Goal: Navigation & Orientation: Find specific page/section

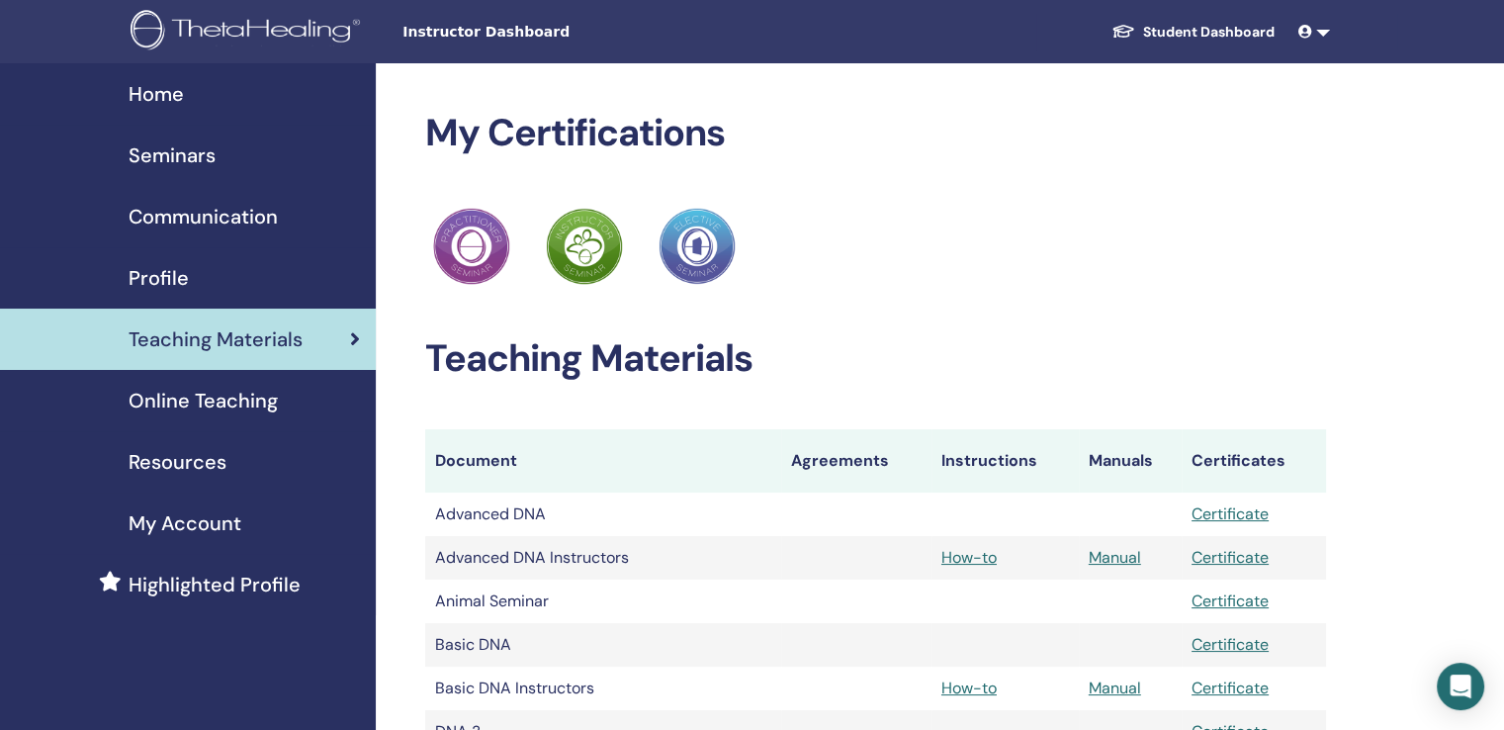
click at [181, 519] on span "My Account" at bounding box center [185, 523] width 113 height 30
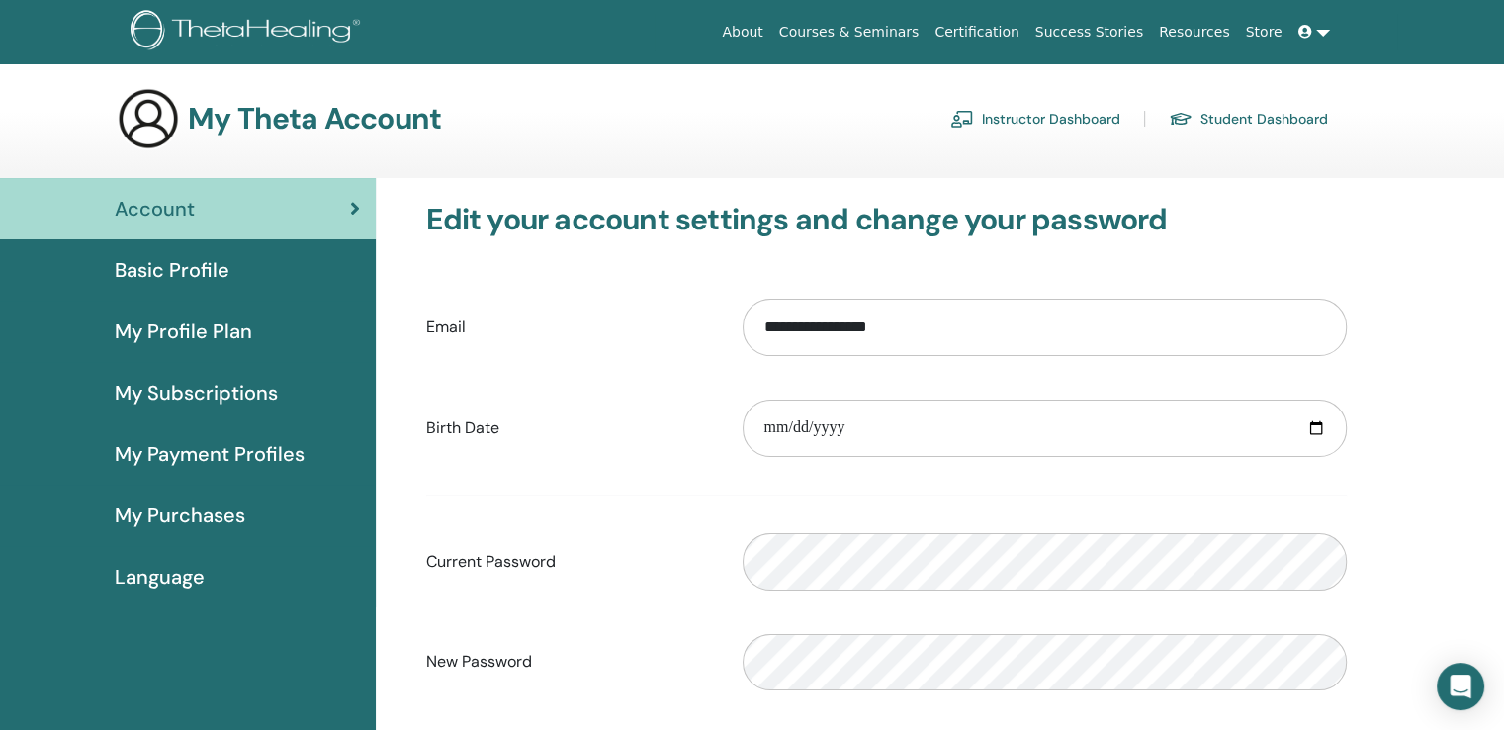
click at [1320, 32] on link at bounding box center [1313, 32] width 47 height 37
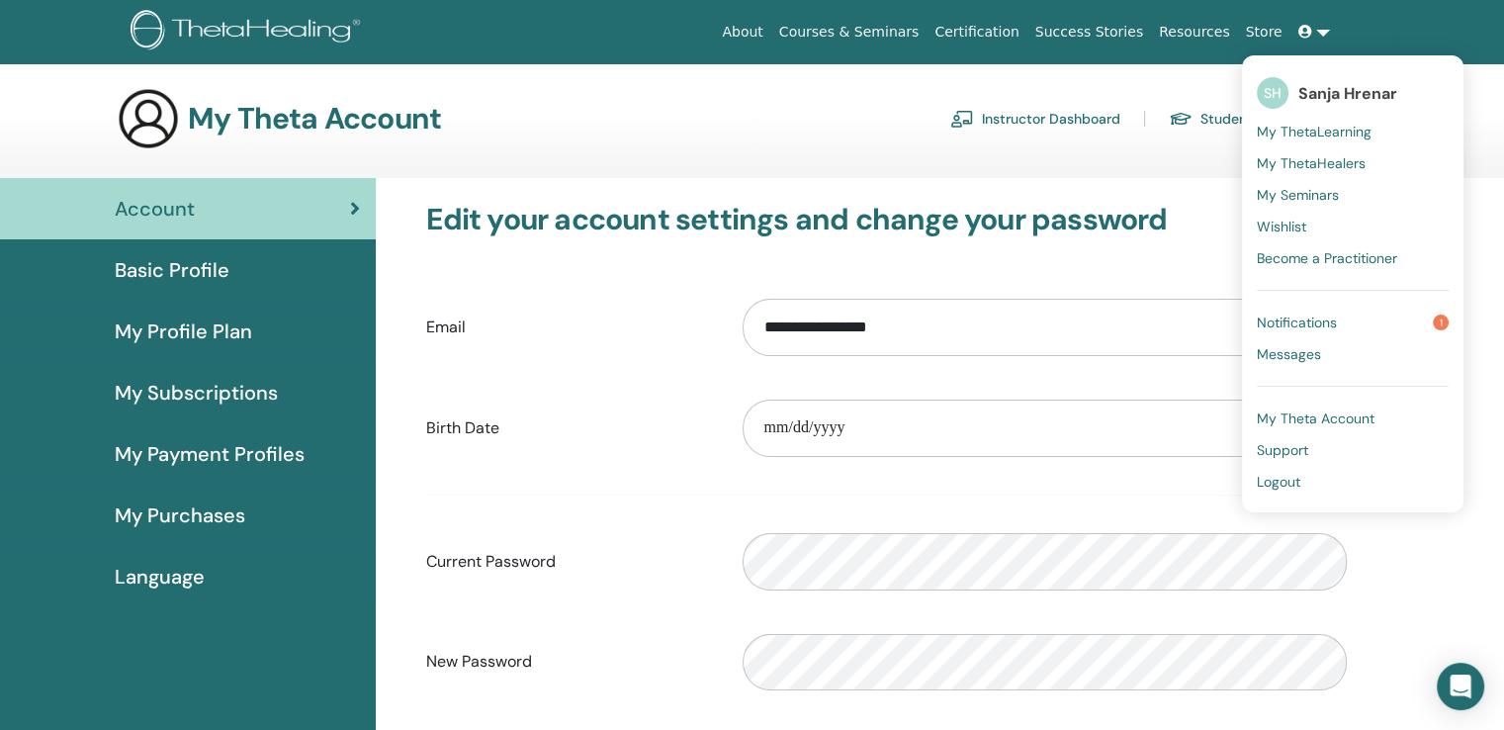
click at [1115, 142] on div "My Theta Account Instructor Dashboard Student Dashboard" at bounding box center [722, 118] width 1211 height 63
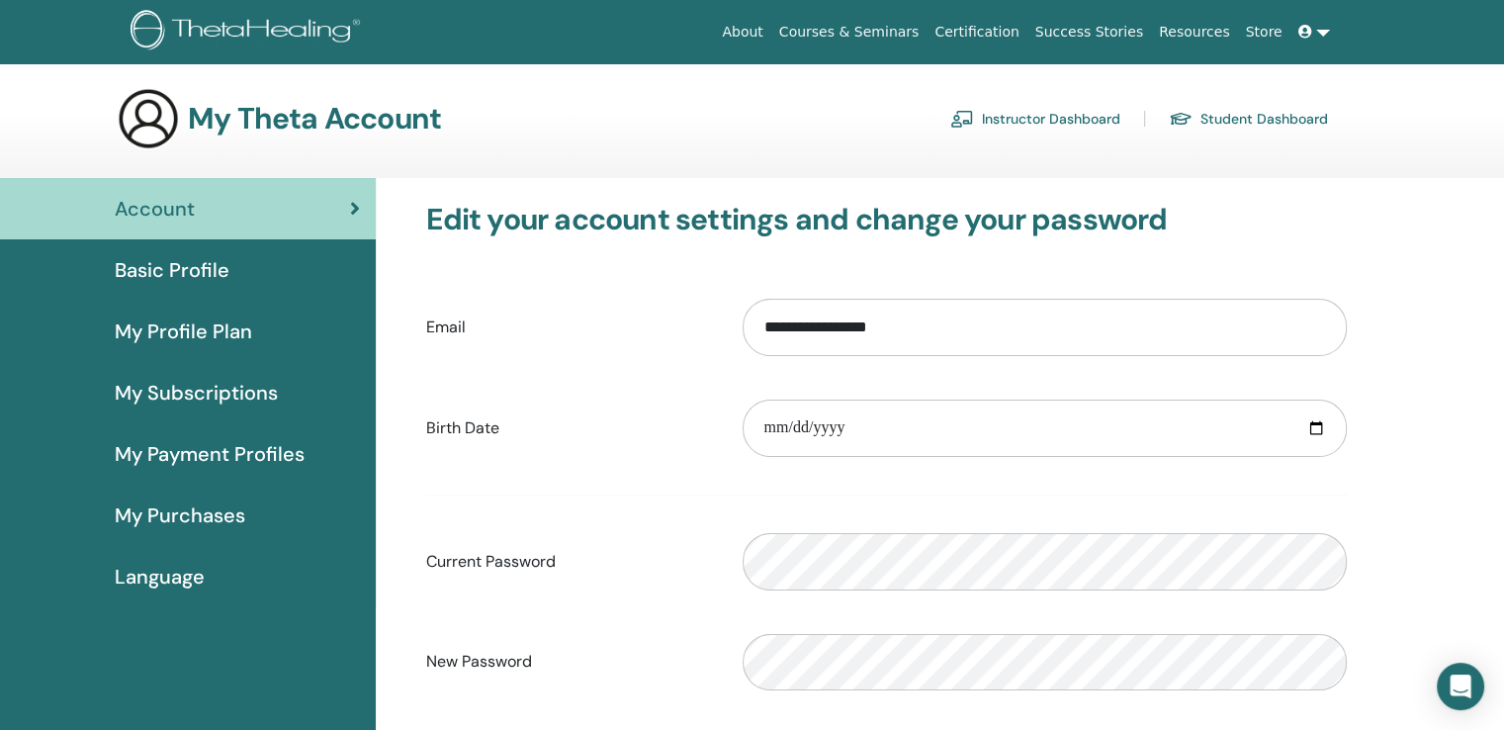
click at [1060, 115] on link "Instructor Dashboard" at bounding box center [1035, 119] width 170 height 32
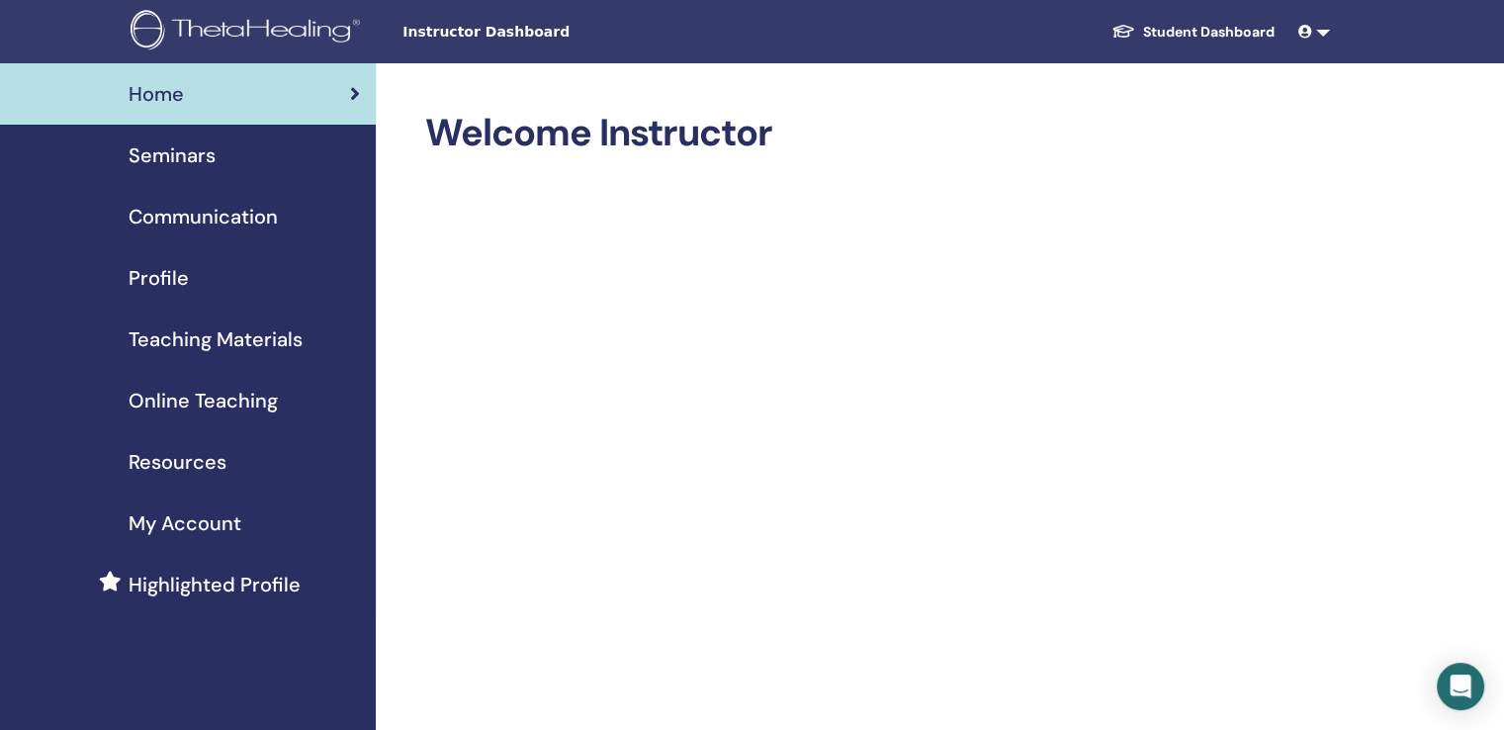
click at [170, 150] on span "Seminars" at bounding box center [172, 155] width 87 height 30
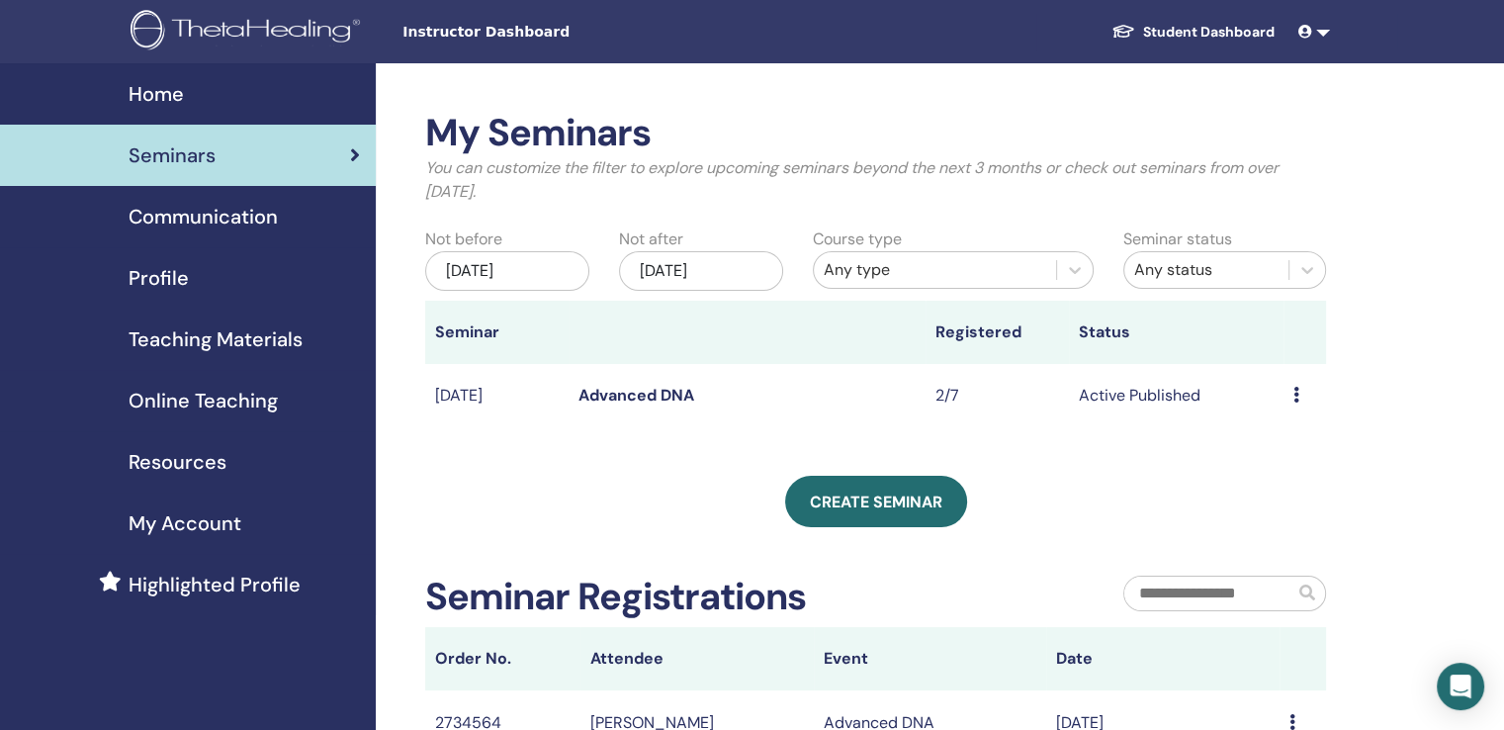
click at [1321, 30] on link at bounding box center [1313, 32] width 47 height 37
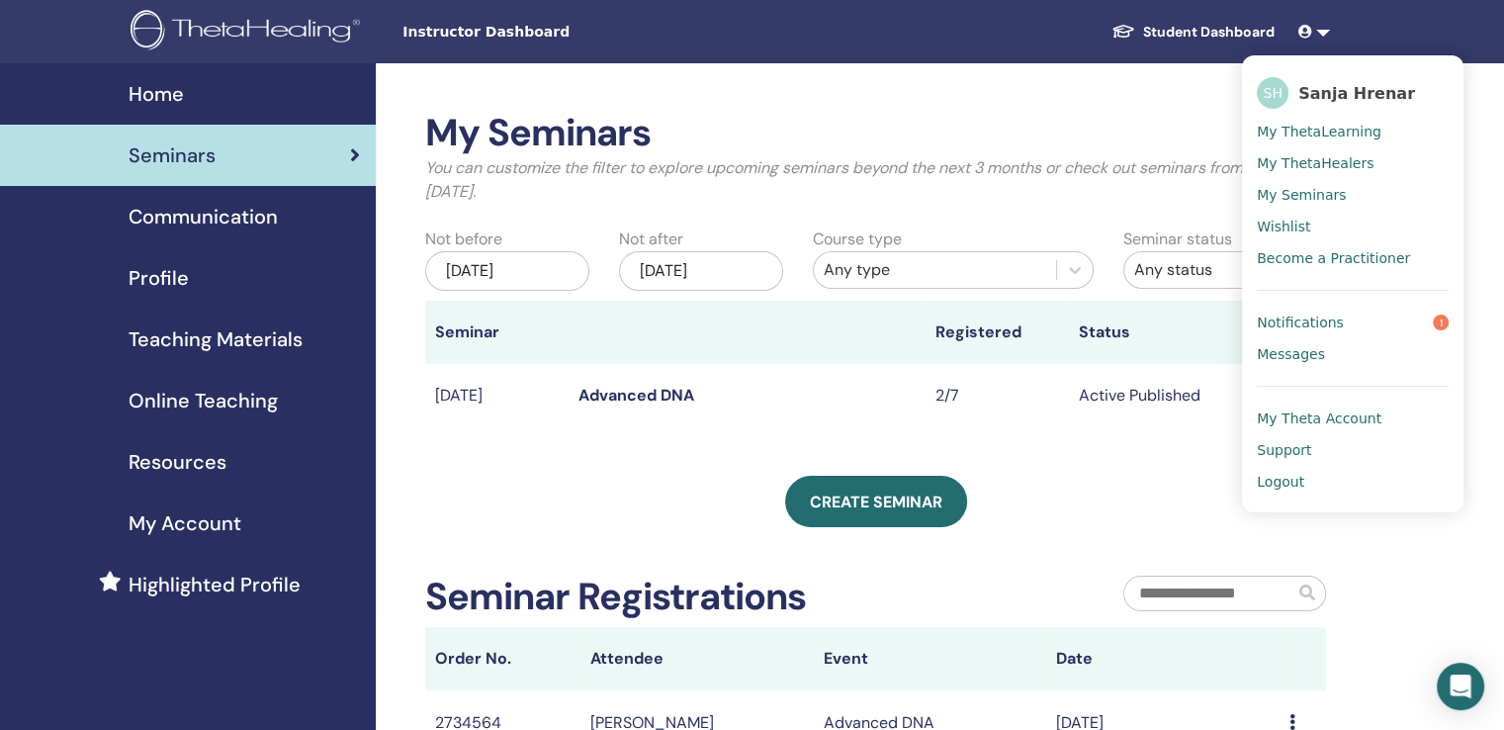
click at [1280, 485] on span "Logout" at bounding box center [1279, 482] width 47 height 18
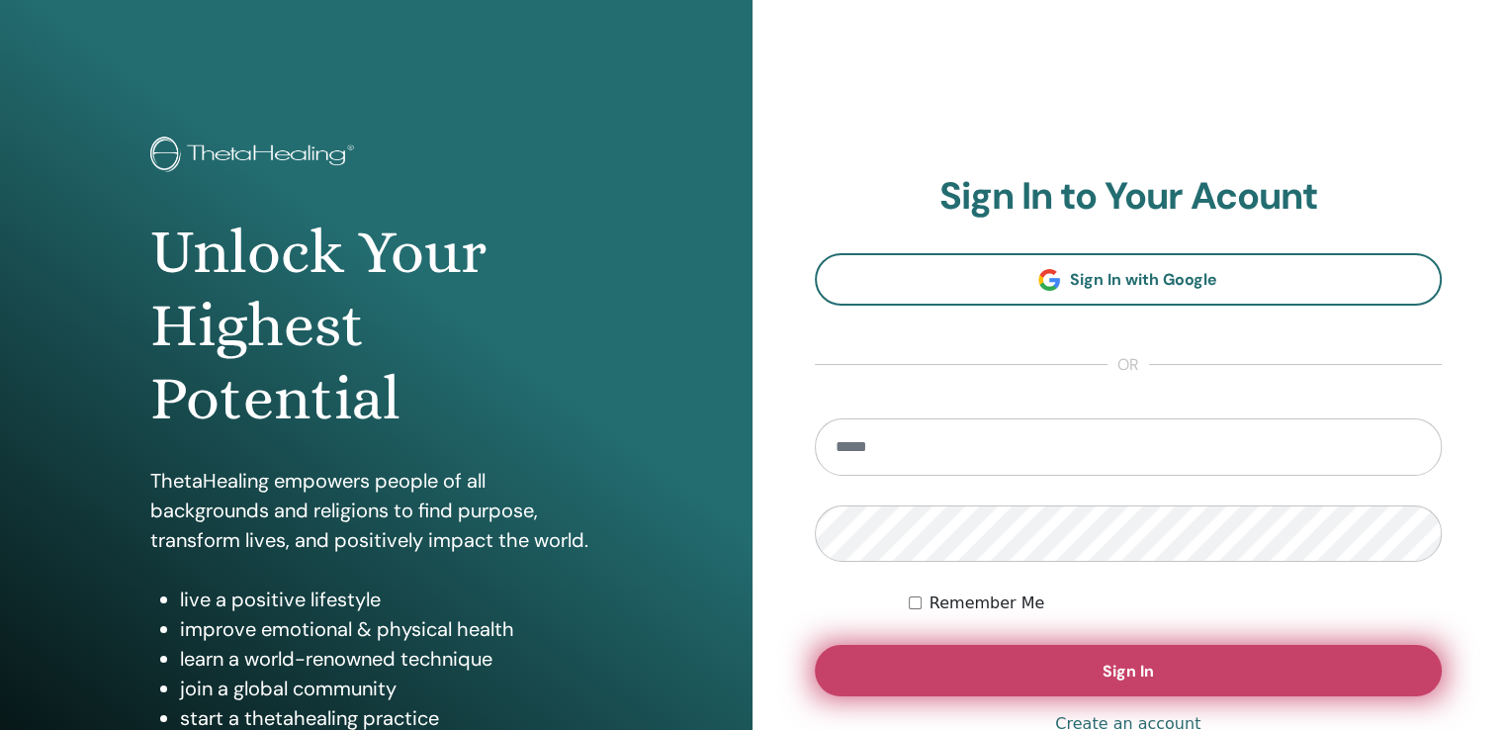
type input "**********"
click at [1085, 677] on button "Sign In" at bounding box center [1129, 670] width 628 height 51
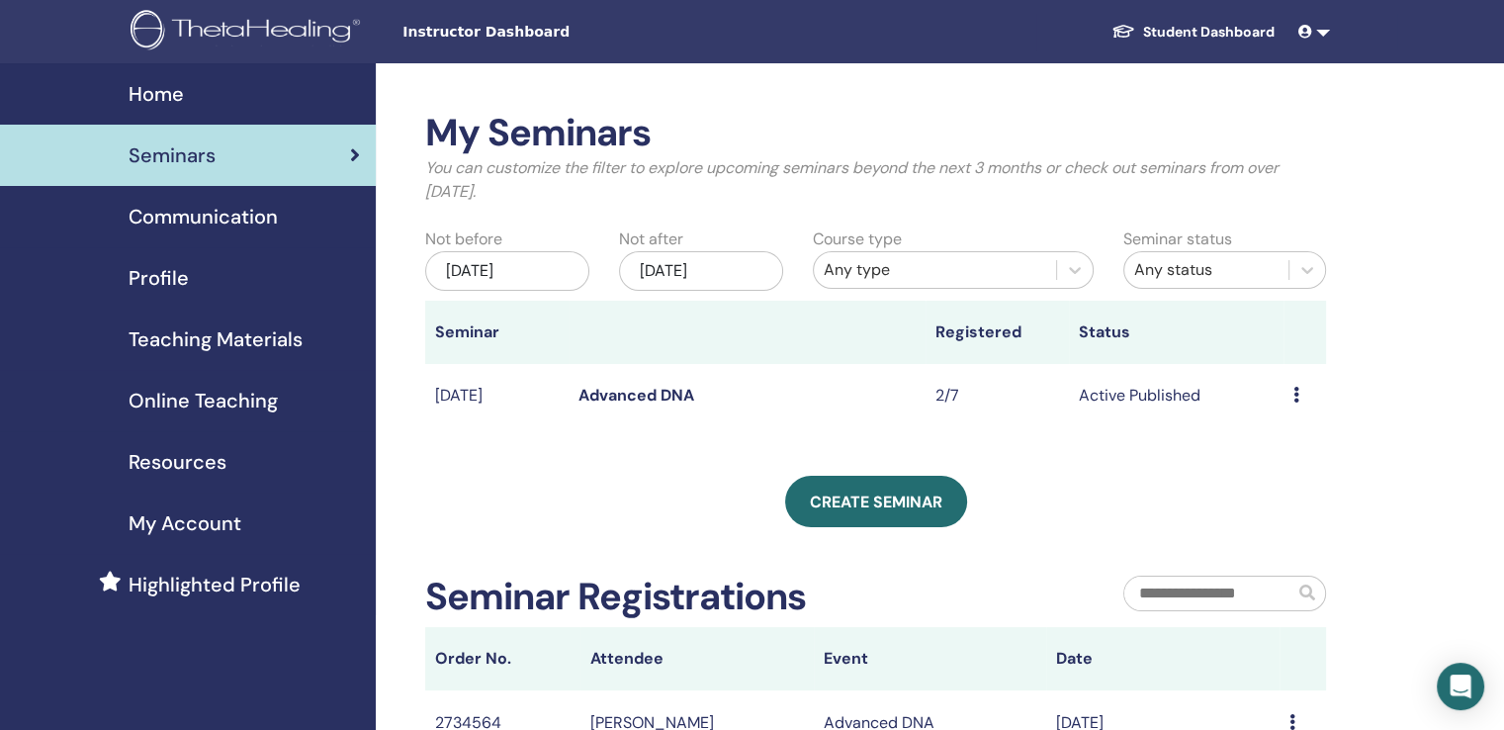
click at [1323, 36] on link at bounding box center [1313, 32] width 47 height 37
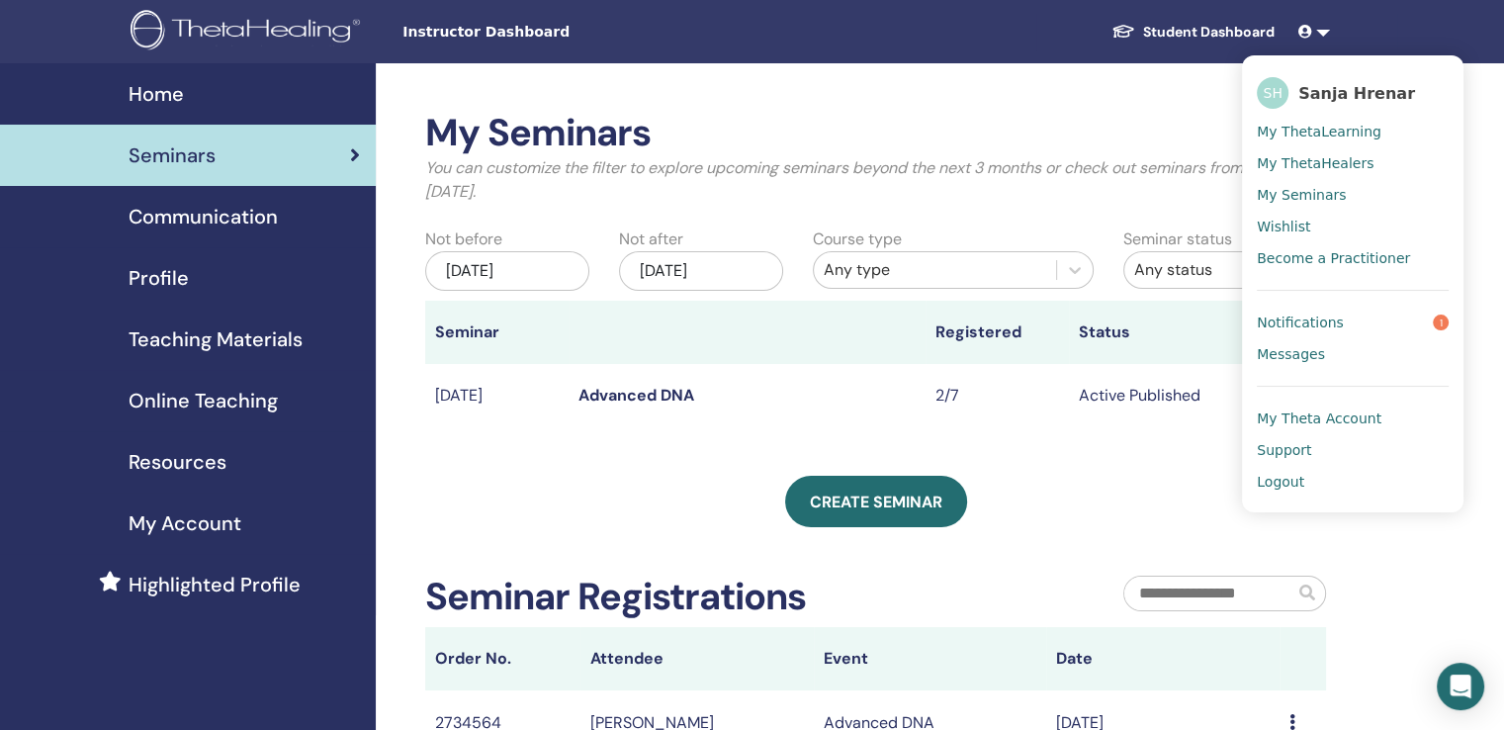
click at [1312, 325] on span "Notifications" at bounding box center [1299, 322] width 87 height 18
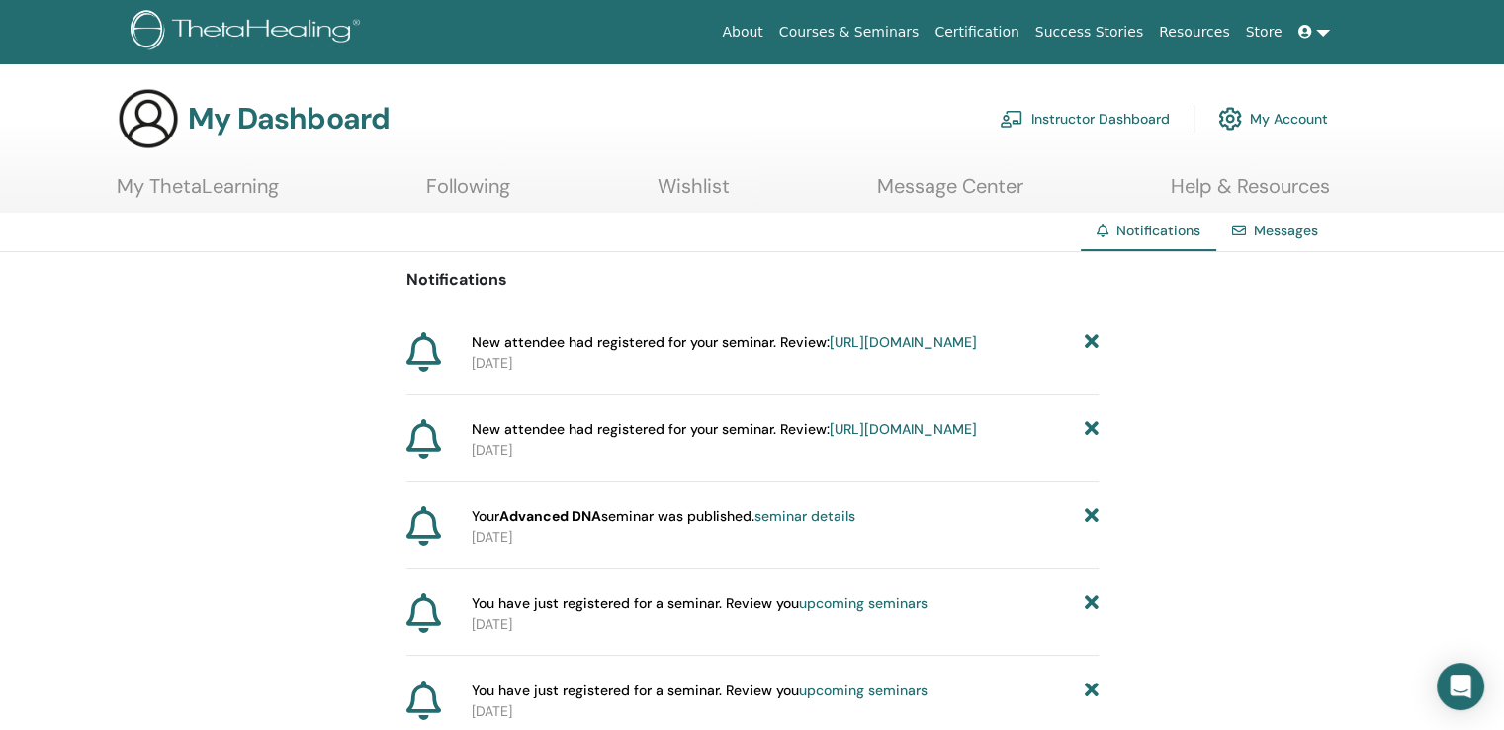
click at [895, 30] on link "Courses & Seminars" at bounding box center [849, 32] width 156 height 37
